Goal: Task Accomplishment & Management: Manage account settings

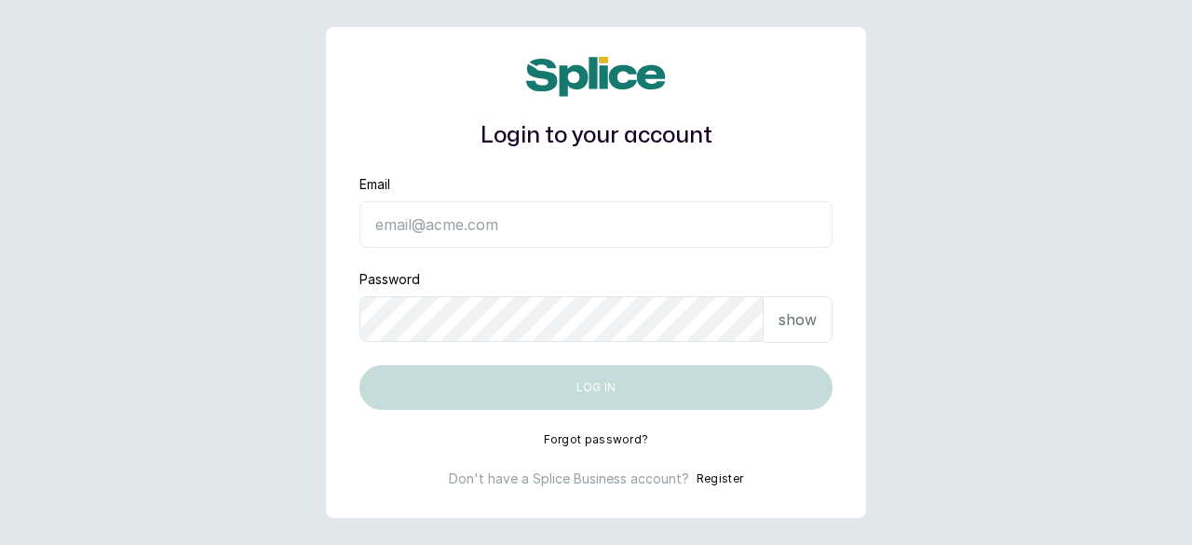
type input "[EMAIL_ADDRESS][DOMAIN_NAME]"
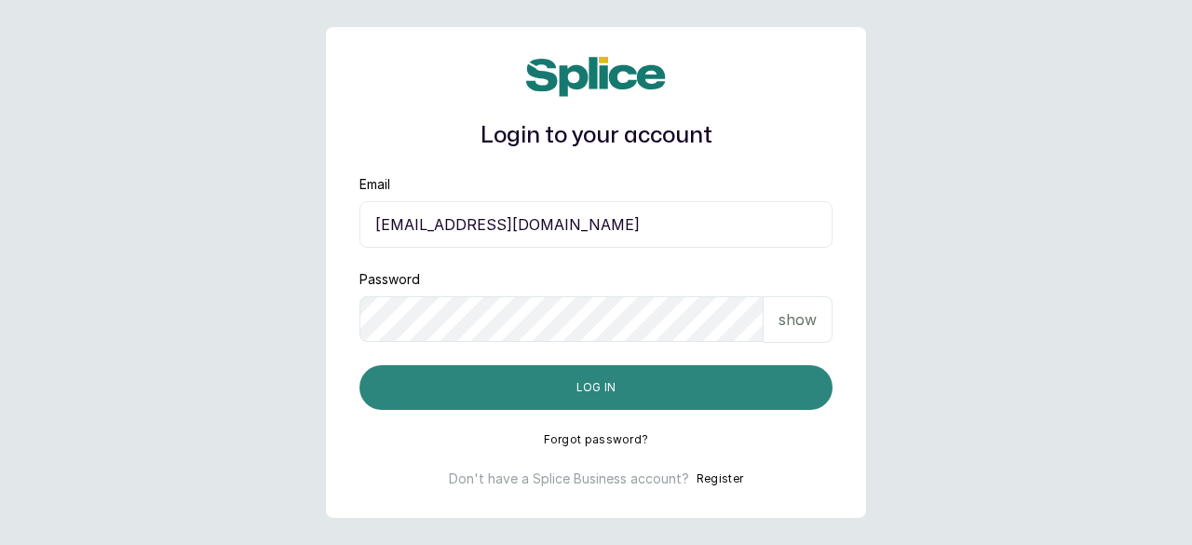
click at [555, 372] on button "Log in" at bounding box center [595, 387] width 473 height 45
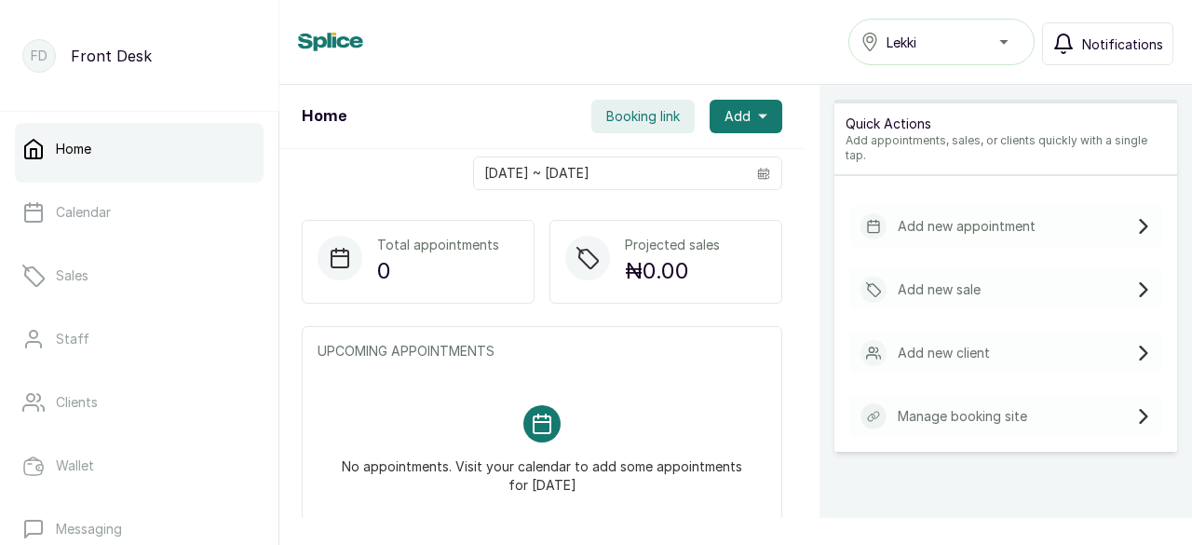
click at [1117, 49] on span "Notifications" at bounding box center [1122, 44] width 81 height 20
